Goal: Book appointment/travel/reservation

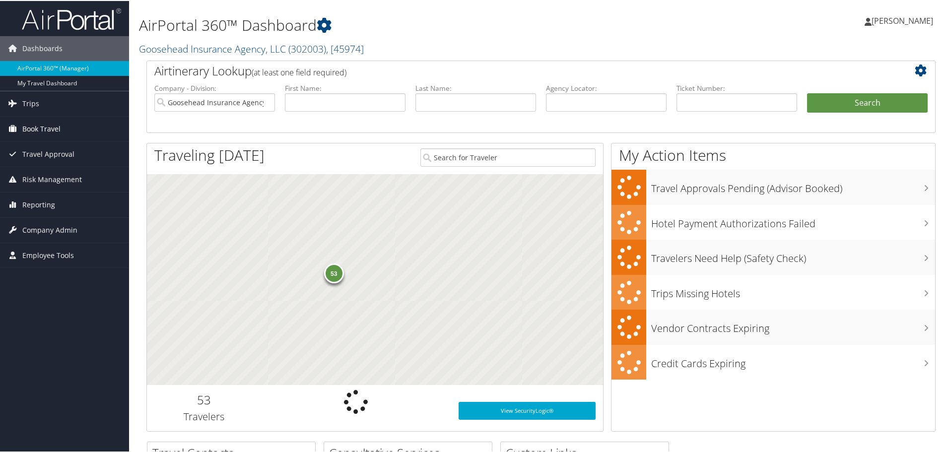
click at [43, 131] on span "Book Travel" at bounding box center [41, 128] width 38 height 25
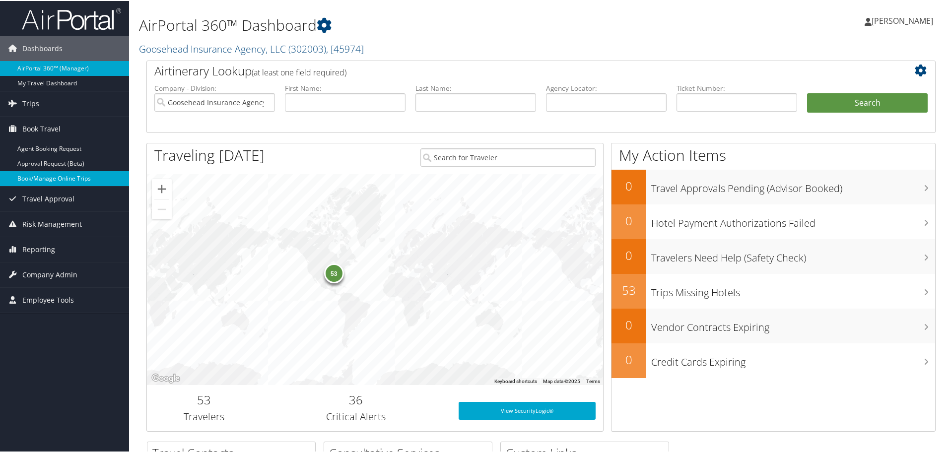
click at [54, 176] on link "Book/Manage Online Trips" at bounding box center [64, 177] width 129 height 15
